Goal: Communication & Community: Participate in discussion

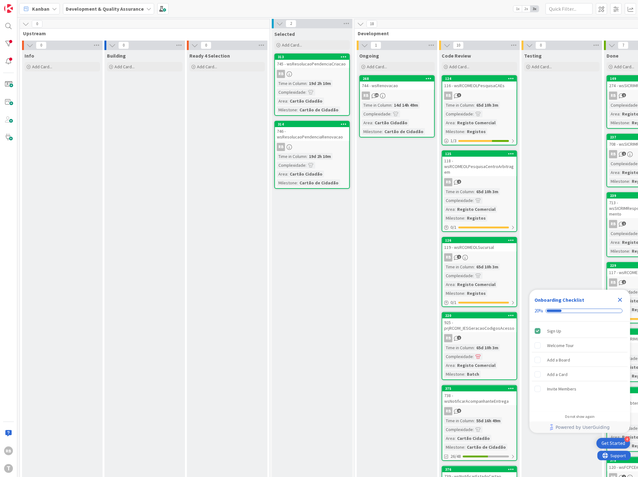
click at [400, 81] on div "268" at bounding box center [397, 79] width 74 height 6
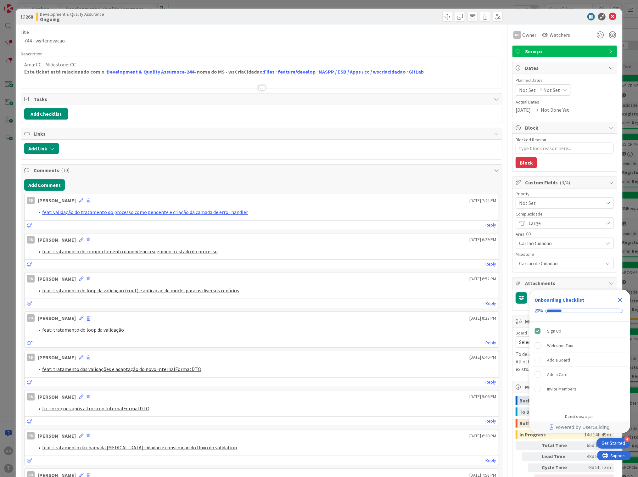
type textarea "x"
click at [44, 185] on button "Add Comment" at bounding box center [44, 184] width 41 height 11
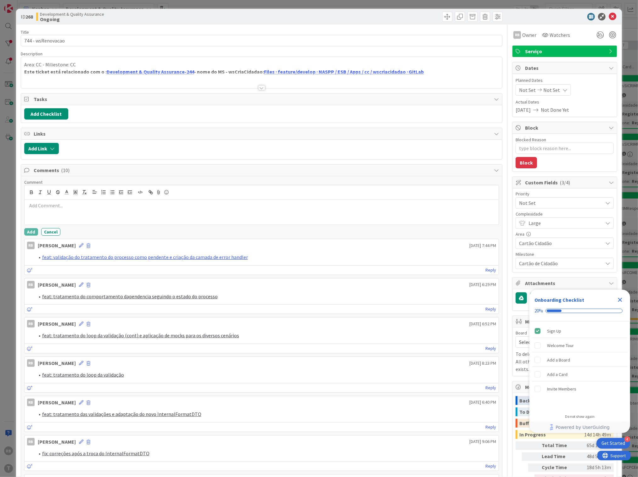
click at [61, 212] on div at bounding box center [262, 211] width 474 height 25
click at [30, 231] on button "Add" at bounding box center [31, 232] width 14 height 8
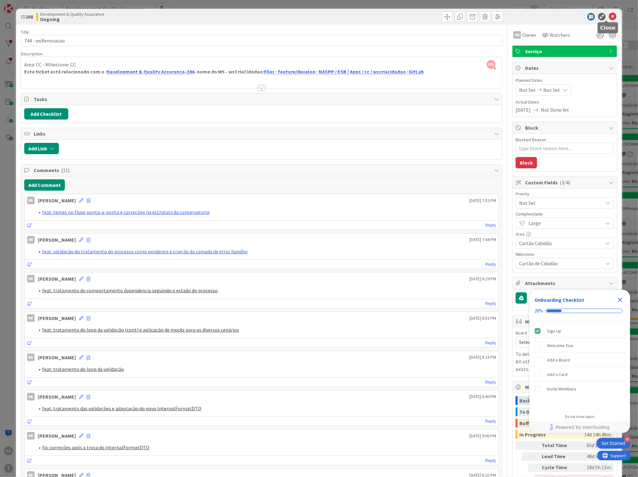
click at [609, 15] on icon at bounding box center [613, 17] width 8 height 8
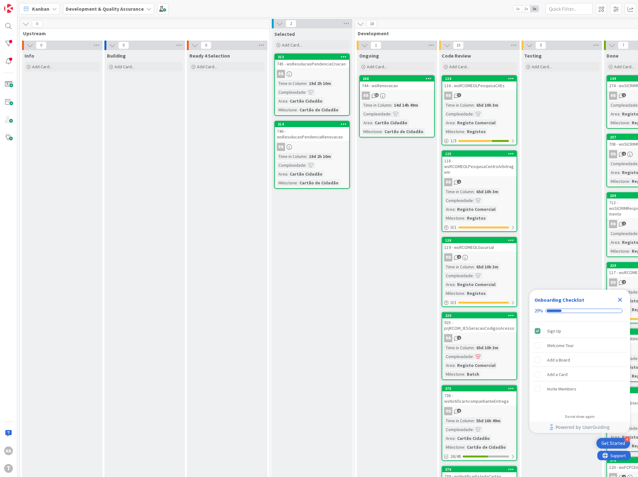
click at [312, 63] on div "745 - wsResolucaoPendenciaCriacao" at bounding box center [312, 64] width 74 height 8
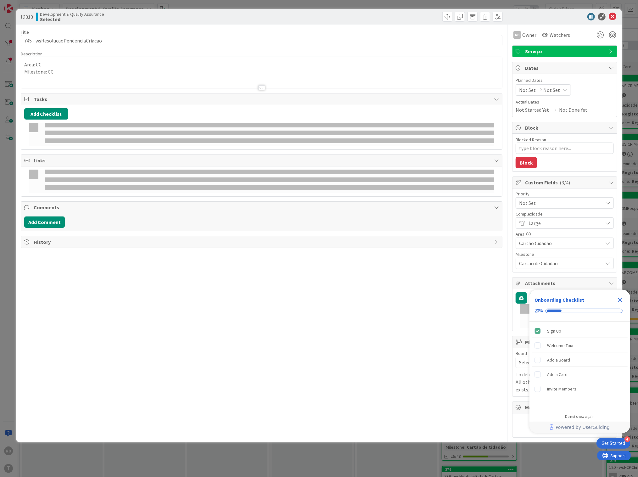
type textarea "x"
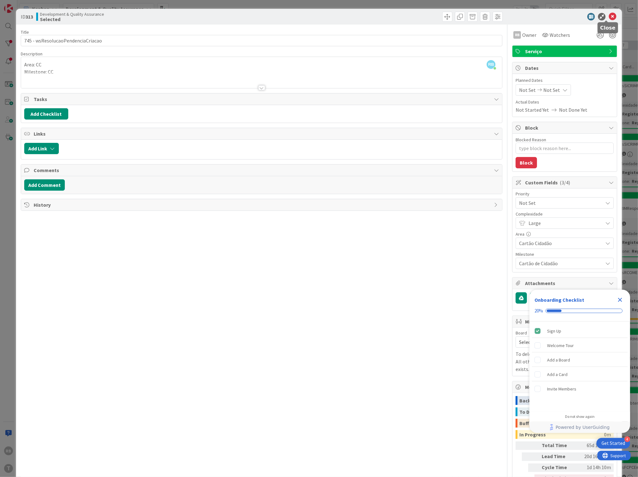
click at [609, 16] on icon at bounding box center [613, 17] width 8 height 8
